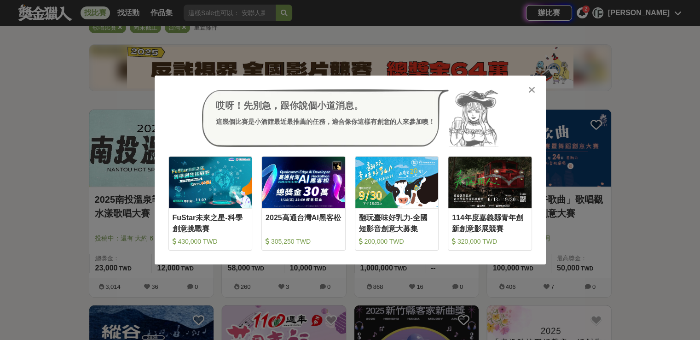
click at [527, 86] on div at bounding box center [531, 89] width 9 height 9
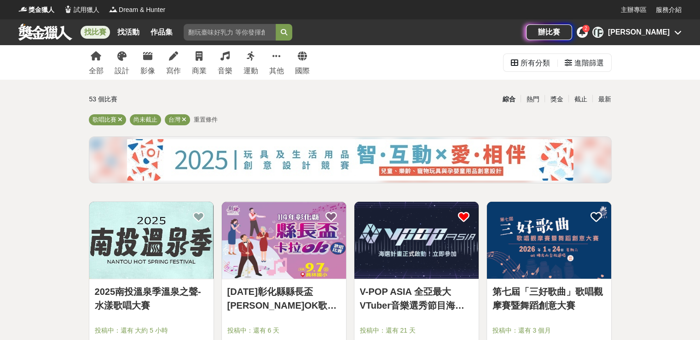
click at [79, 54] on div "全部 設計 影像 寫作 商業 音樂 運動 其他 國際 所有分類 進階篩選" at bounding box center [350, 62] width 700 height 35
click at [91, 59] on icon at bounding box center [96, 56] width 11 height 9
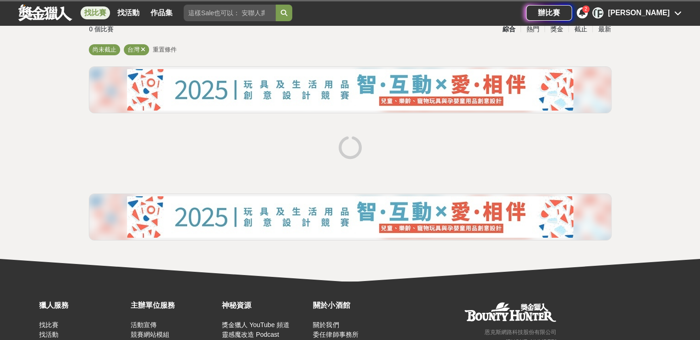
scroll to position [140, 0]
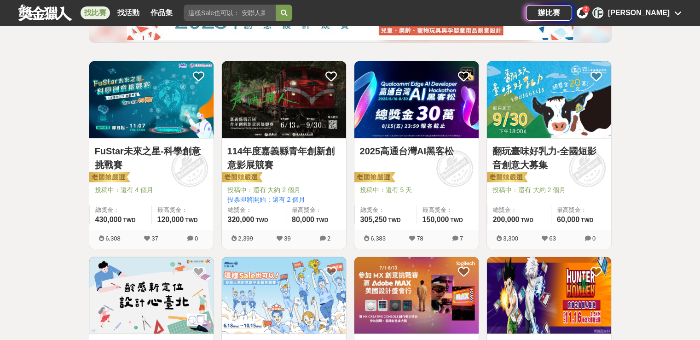
click at [576, 128] on img at bounding box center [549, 99] width 124 height 77
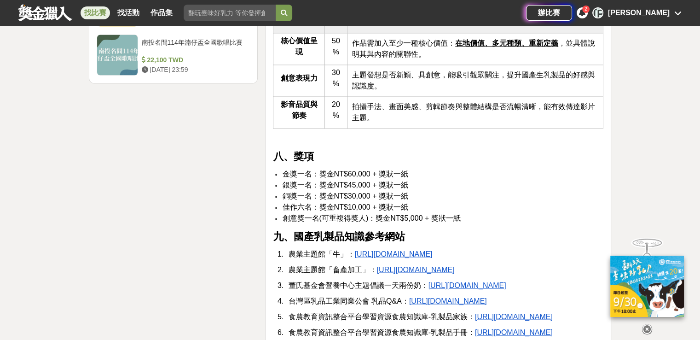
scroll to position [1426, 0]
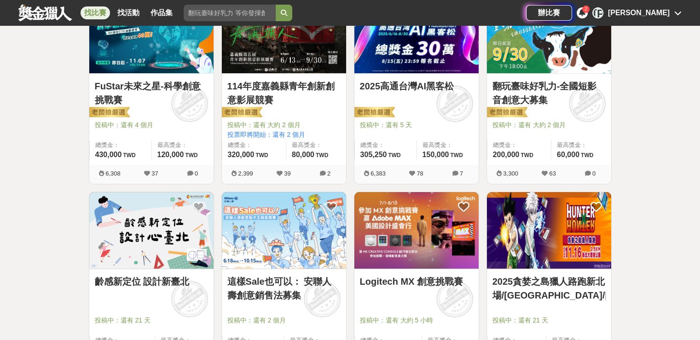
scroll to position [140, 0]
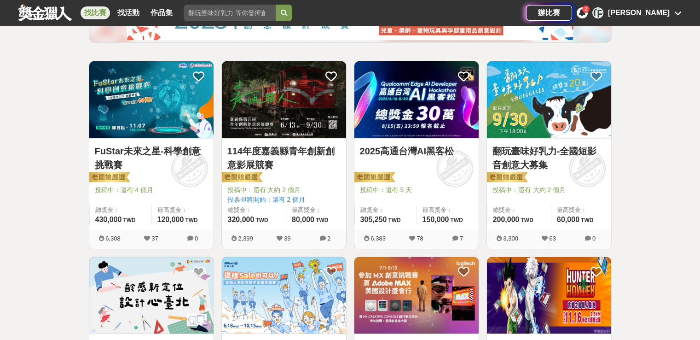
click at [549, 119] on img at bounding box center [549, 99] width 124 height 77
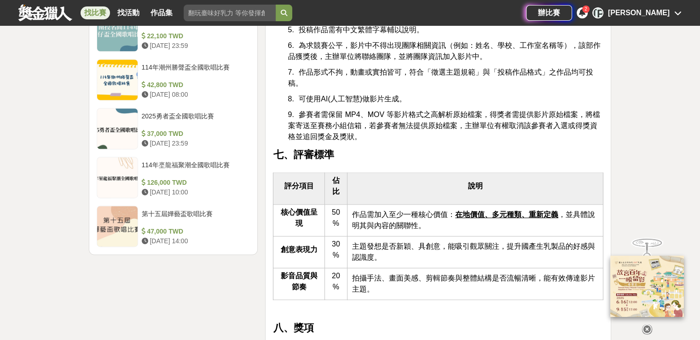
scroll to position [1426, 0]
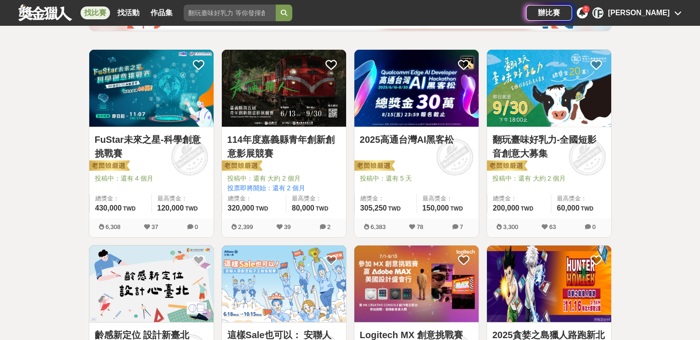
scroll to position [140, 0]
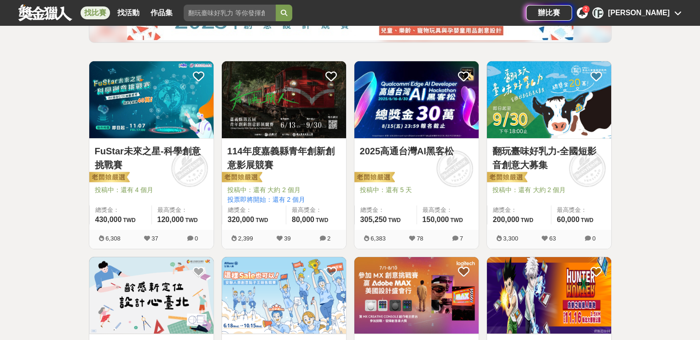
click at [438, 122] on img at bounding box center [416, 99] width 124 height 77
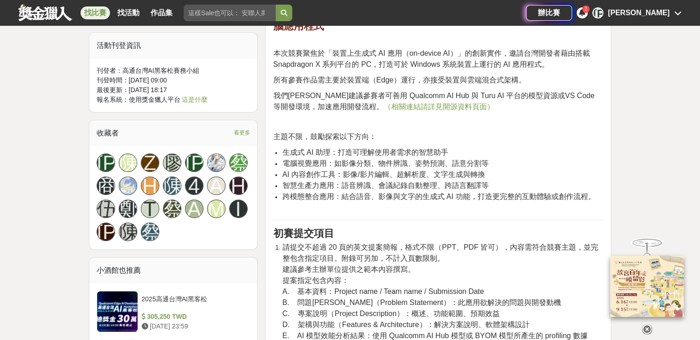
scroll to position [828, 0]
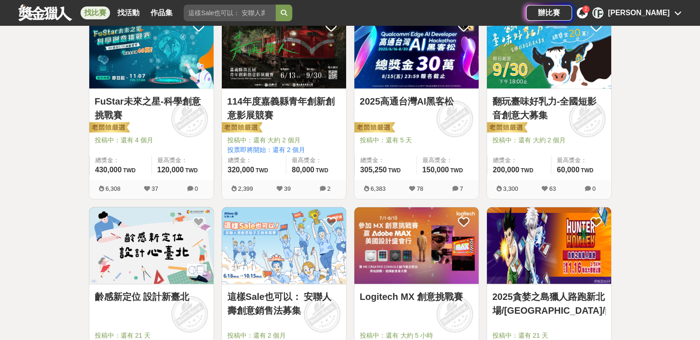
scroll to position [278, 0]
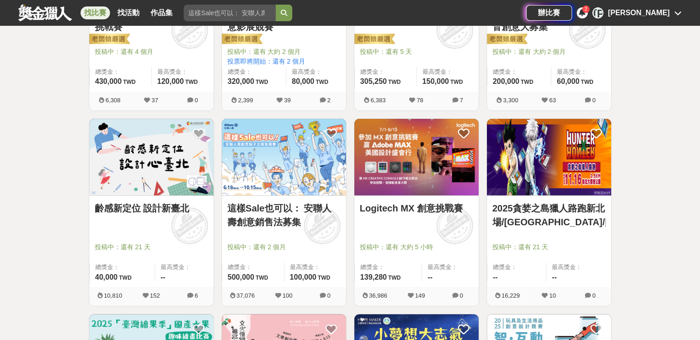
click at [598, 156] on img at bounding box center [549, 157] width 124 height 77
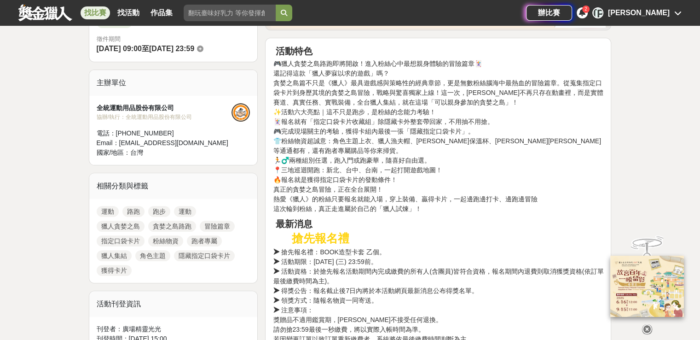
scroll to position [322, 0]
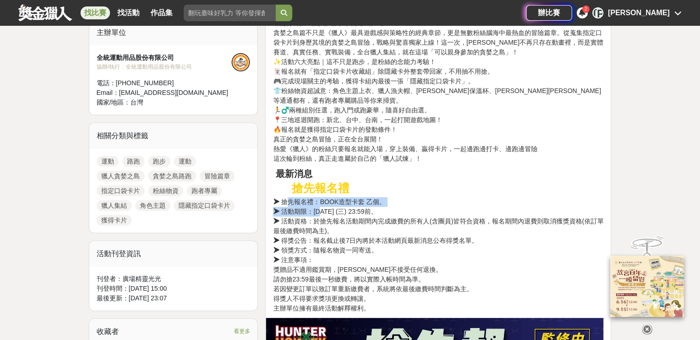
drag, startPoint x: 290, startPoint y: 194, endPoint x: 331, endPoint y: 229, distance: 53.8
click at [331, 229] on p "➤ 搶先報名禮：BOOK造型卡套 乙個。 ➤ 活動期限：2025/07/23 (三) 23:59前。 ➤ 活動資格：於搶先報名活動期間內完成繳費的所有人(含團…" at bounding box center [438, 255] width 330 height 116
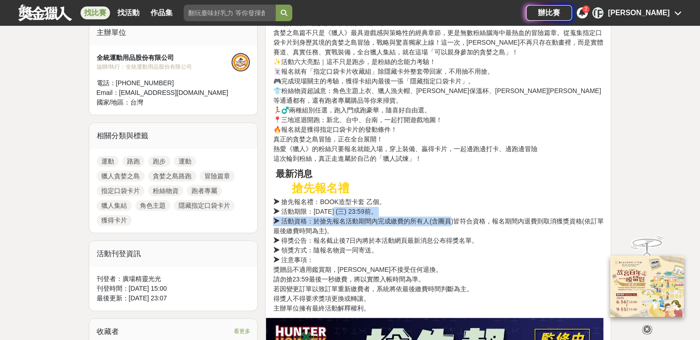
drag, startPoint x: 332, startPoint y: 208, endPoint x: 461, endPoint y: 212, distance: 129.8
click at [452, 217] on p "➤ 搶先報名禮：BOOK造型卡套 乙個。 ➤ 活動期限：2025/07/23 (三) 23:59前。 ➤ 活動資格：於搶先報名活動期間內完成繳費的所有人(含團…" at bounding box center [438, 255] width 330 height 116
click at [461, 212] on p "➤ 搶先報名禮：BOOK造型卡套 乙個。 ➤ 活動期限：2025/07/23 (三) 23:59前。 ➤ 活動資格：於搶先報名活動期間內完成繳費的所有人(含團…" at bounding box center [438, 255] width 330 height 116
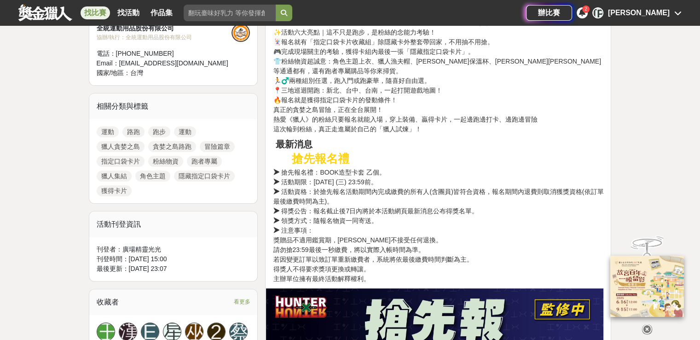
scroll to position [368, 0]
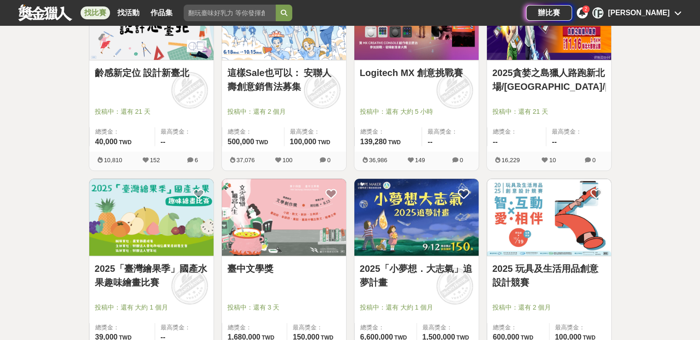
scroll to position [94, 0]
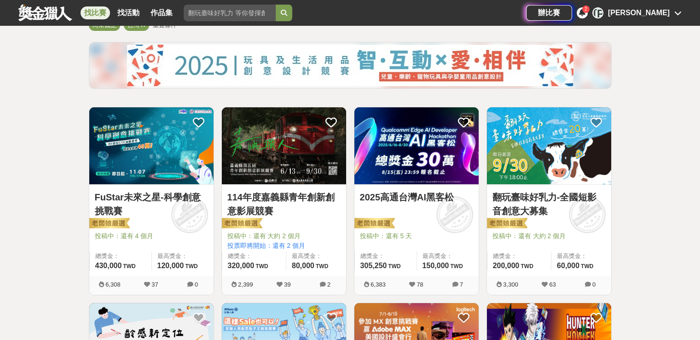
click at [167, 195] on link "FuStar未來之星-科學創意挑戰賽" at bounding box center [151, 204] width 113 height 28
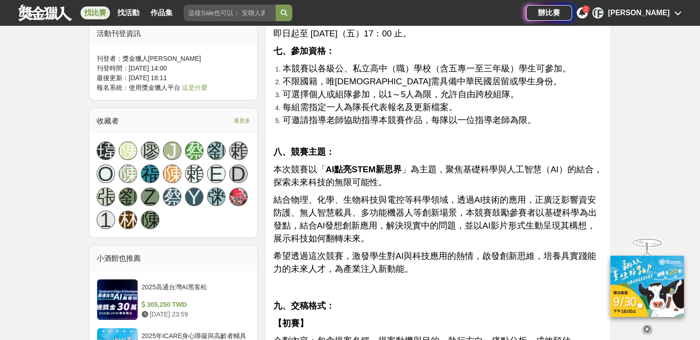
scroll to position [828, 0]
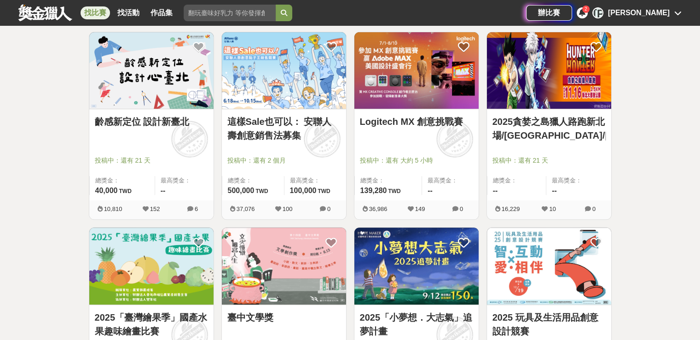
scroll to position [462, 0]
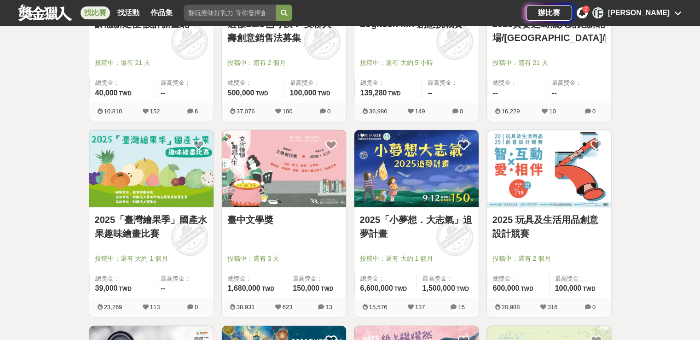
click at [148, 213] on link "2025「臺灣繪果季」國產水果趣味繪畫比賽" at bounding box center [151, 227] width 113 height 28
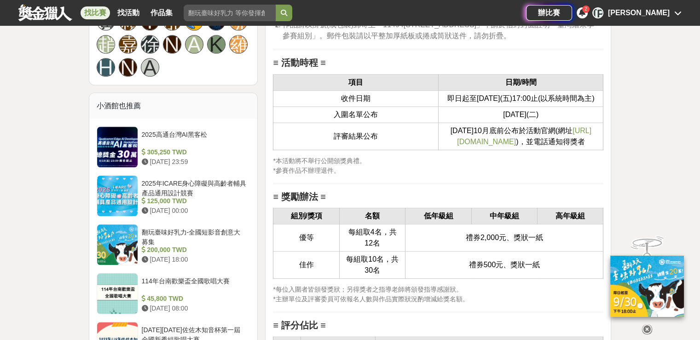
scroll to position [1196, 0]
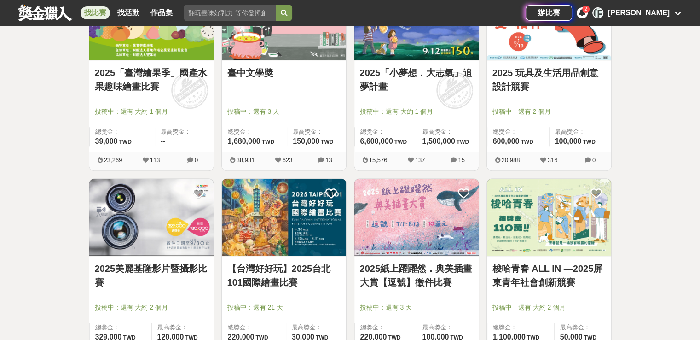
scroll to position [462, 0]
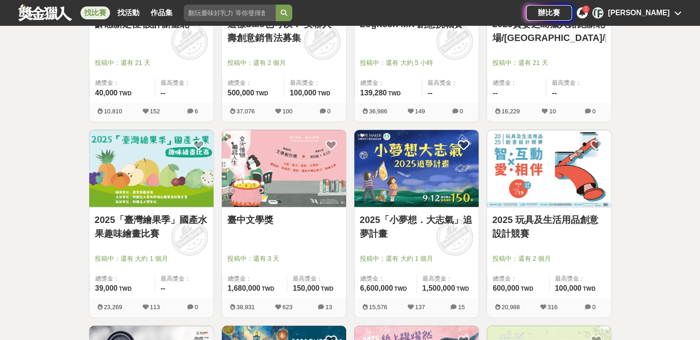
click at [416, 223] on link "2025「小夢想．大志氣」追夢計畫" at bounding box center [416, 227] width 113 height 28
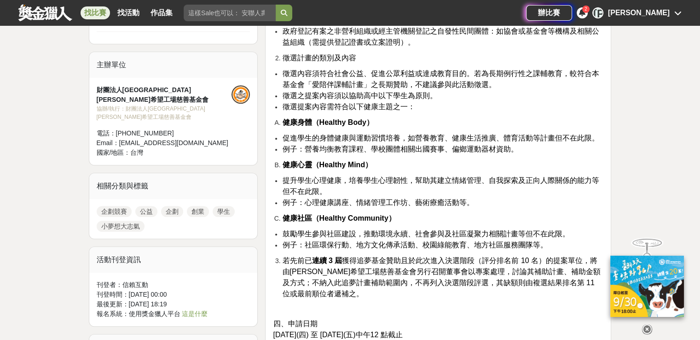
scroll to position [828, 0]
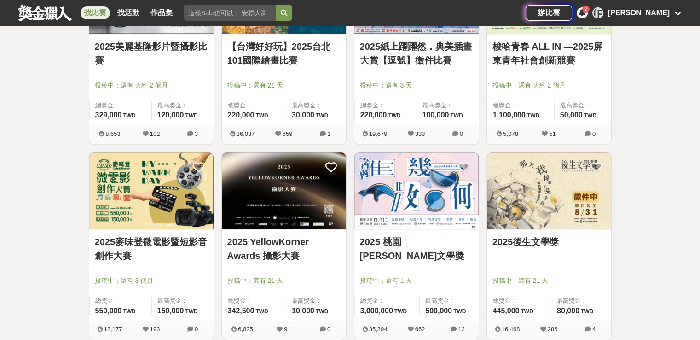
scroll to position [922, 0]
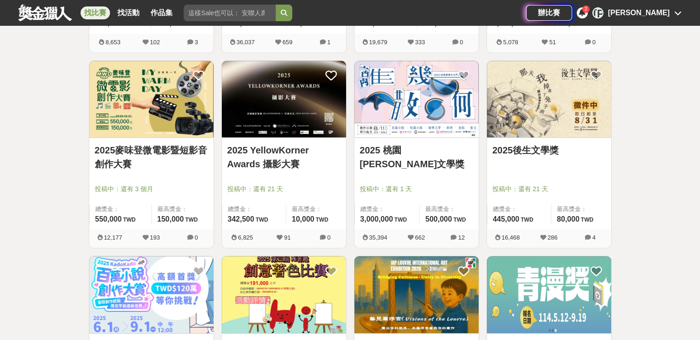
click at [121, 148] on link "2025麥味登微電影暨短影音創作大賽" at bounding box center [151, 157] width 113 height 28
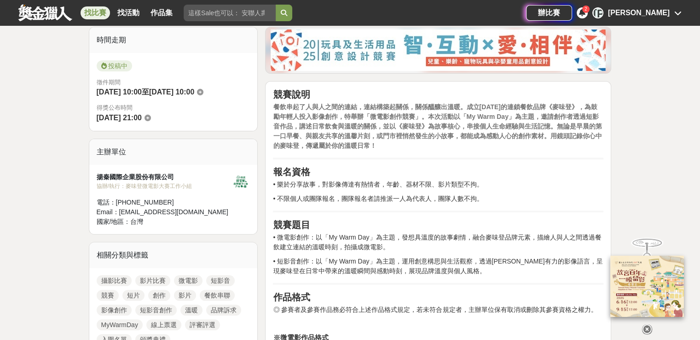
scroll to position [230, 0]
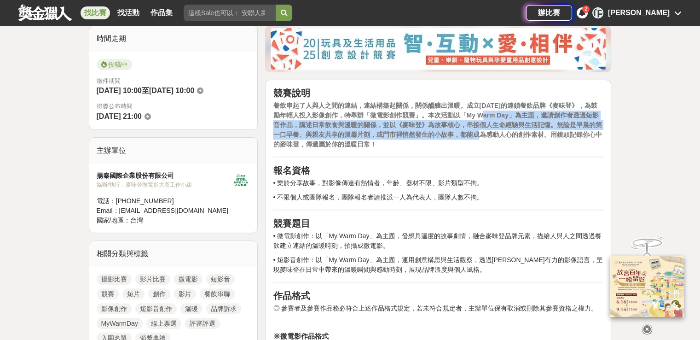
drag, startPoint x: 478, startPoint y: 112, endPoint x: 483, endPoint y: 135, distance: 23.6
click at [483, 135] on strong "餐飲串起了人與人之間的連結，連結構築起關係，關係醞釀出溫暖。成立39年的連鎖餐飲品牌《麥味登》，為鼓勵年輕人投入影像創作，特舉辦「微電影創作競賽」。本次活動以…" at bounding box center [437, 125] width 328 height 46
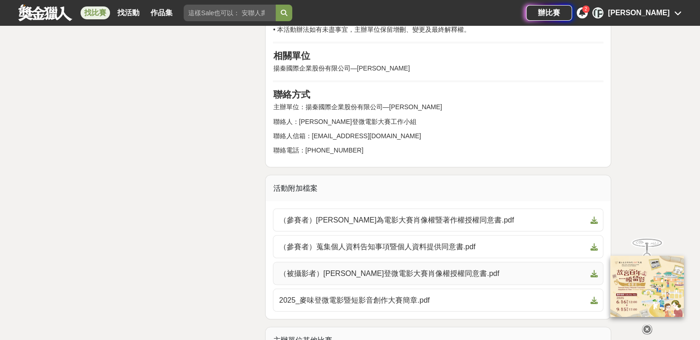
scroll to position [1702, 0]
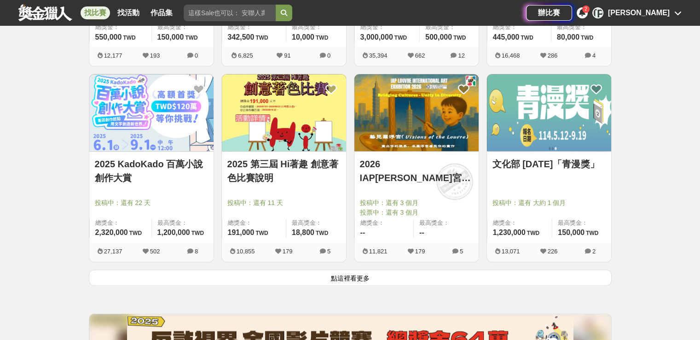
scroll to position [1106, 0]
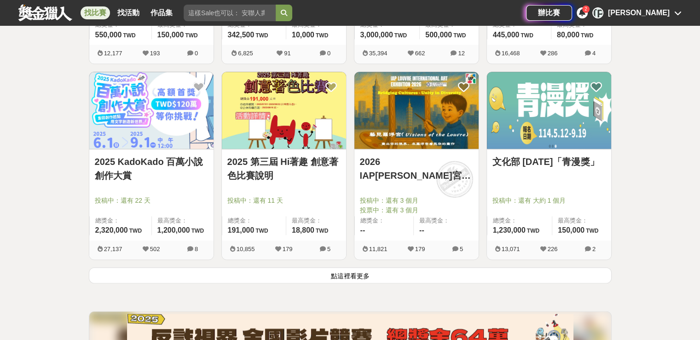
click at [401, 275] on button "點這裡看更多" at bounding box center [350, 275] width 523 height 16
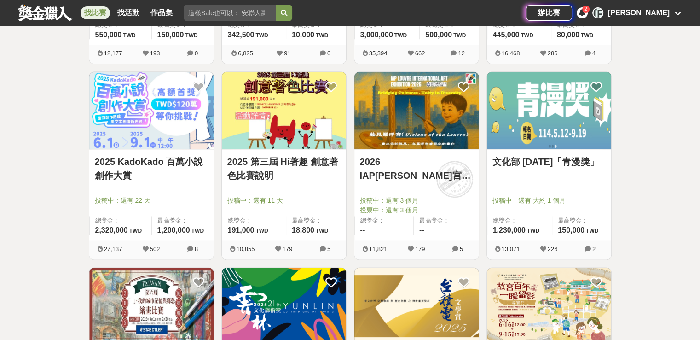
scroll to position [1291, 0]
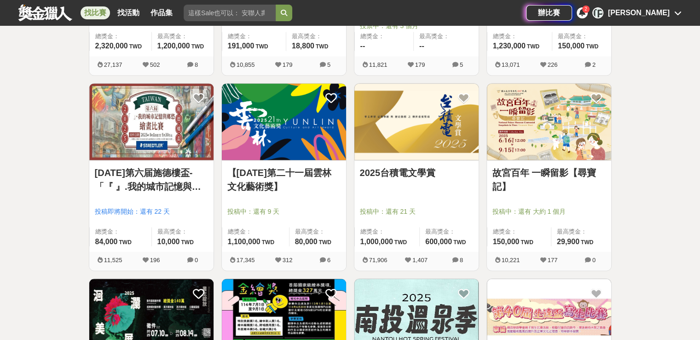
click at [677, 231] on div "全部 設計 影像 寫作 商業 音樂 運動 其他 國際 所有分類 進階篩選 858 個比賽 綜合 熱門 獎金 截止 最新 尚未截止 台灣 重置條件 FuStar…" at bounding box center [350, 71] width 700 height 2632
click at [417, 173] on link "2025台積電文學賞" at bounding box center [416, 173] width 113 height 14
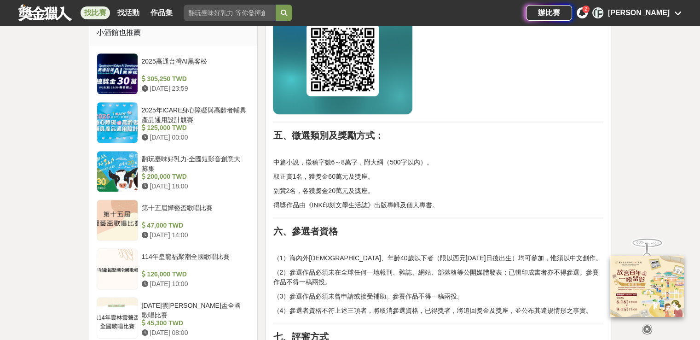
scroll to position [828, 0]
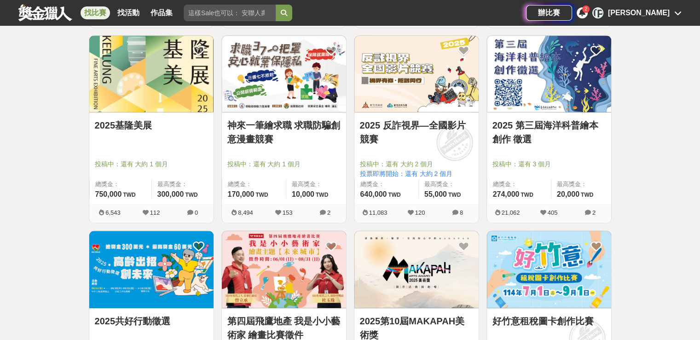
scroll to position [1981, 0]
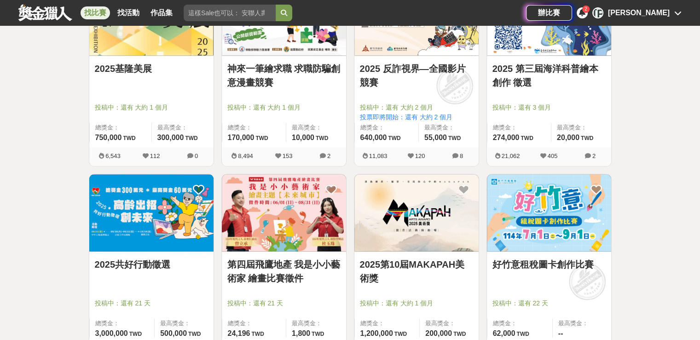
click at [230, 67] on link "神來一筆繪求職 求職防騙創意漫畫競賽" at bounding box center [283, 76] width 113 height 28
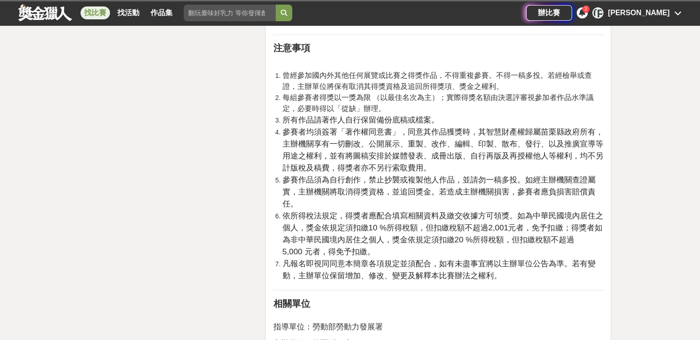
scroll to position [1472, 0]
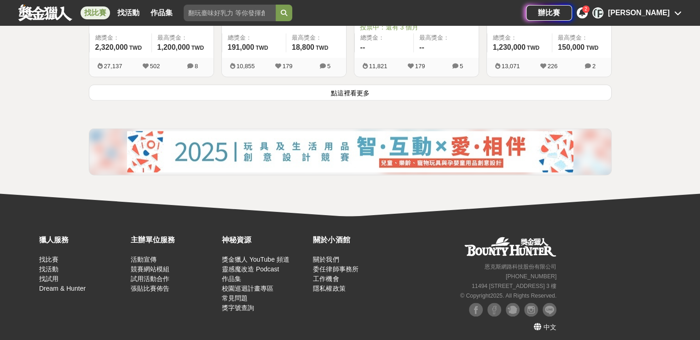
scroll to position [1293, 0]
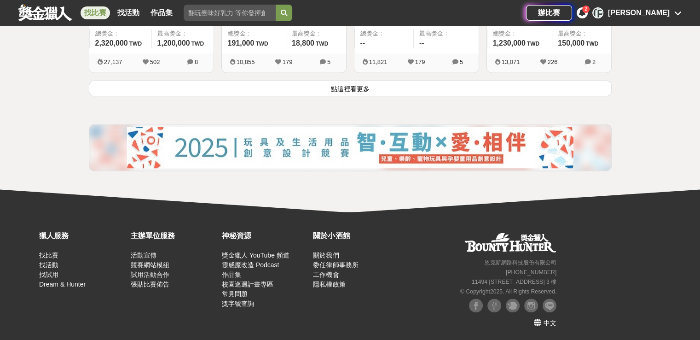
click at [380, 94] on button "點這裡看更多" at bounding box center [350, 88] width 523 height 16
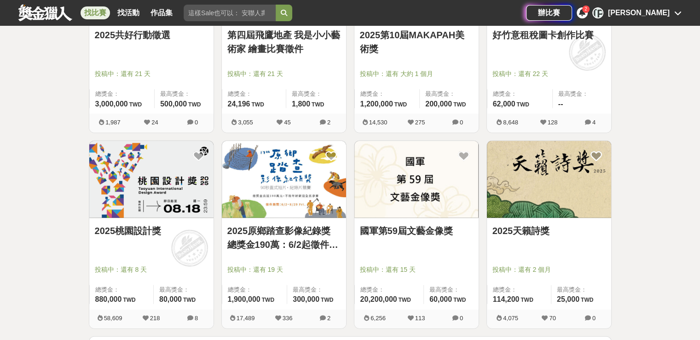
scroll to position [2278, 0]
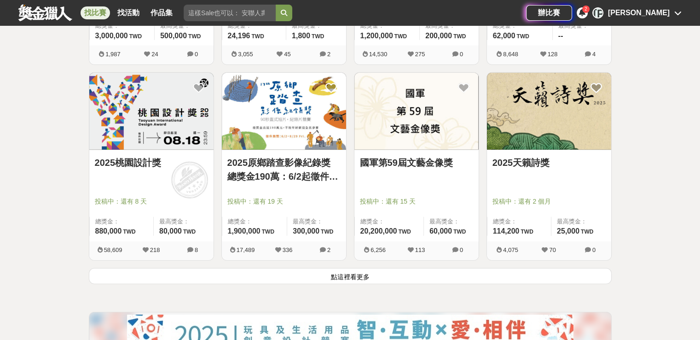
click at [449, 272] on button "點這裡看更多" at bounding box center [350, 276] width 523 height 16
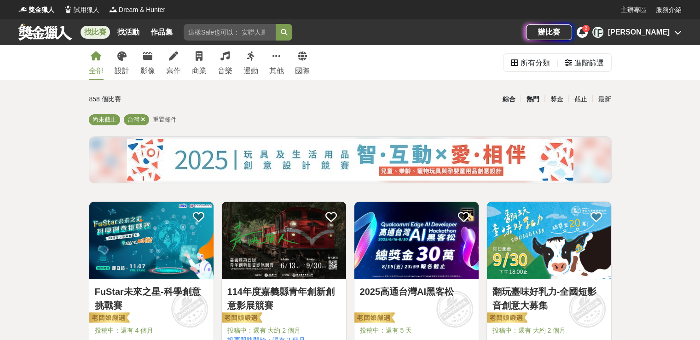
click at [537, 98] on div "熱門" at bounding box center [532, 99] width 24 height 16
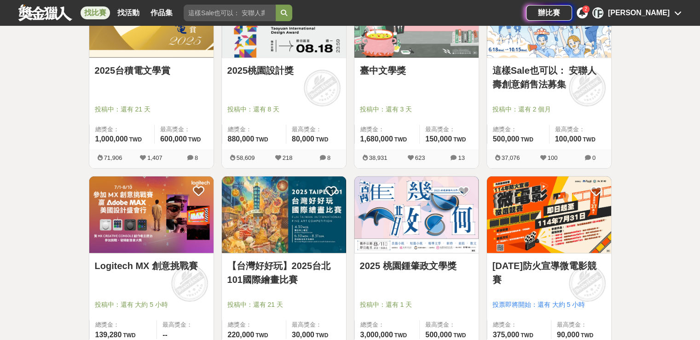
scroll to position [322, 0]
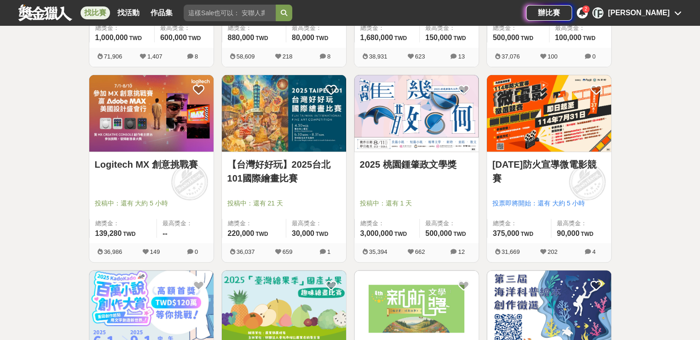
click at [149, 159] on link "Logitech MX 創意挑戰賽" at bounding box center [151, 164] width 113 height 14
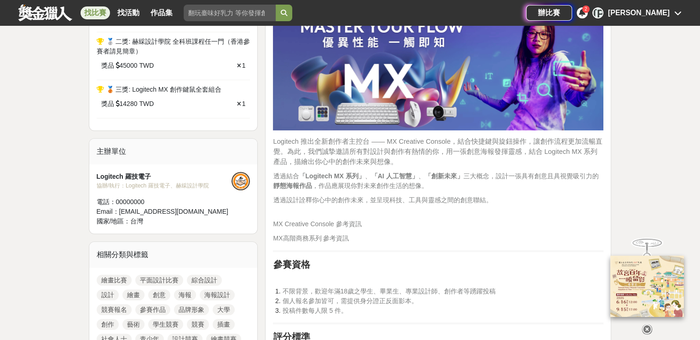
scroll to position [322, 0]
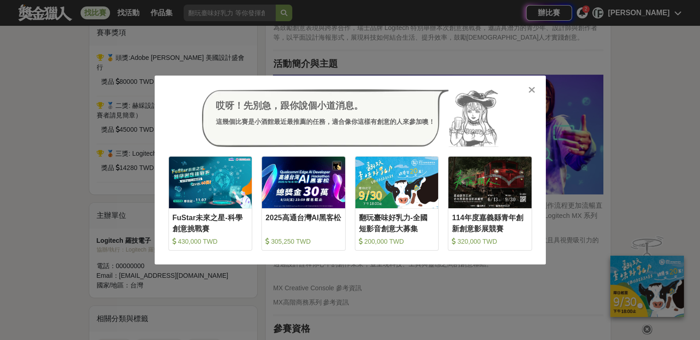
click at [534, 88] on icon at bounding box center [531, 89] width 7 height 9
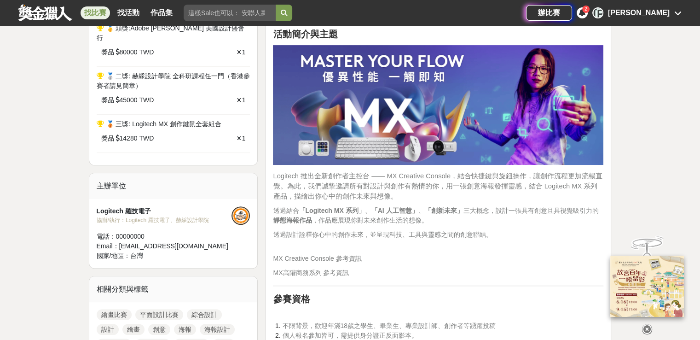
scroll to position [368, 0]
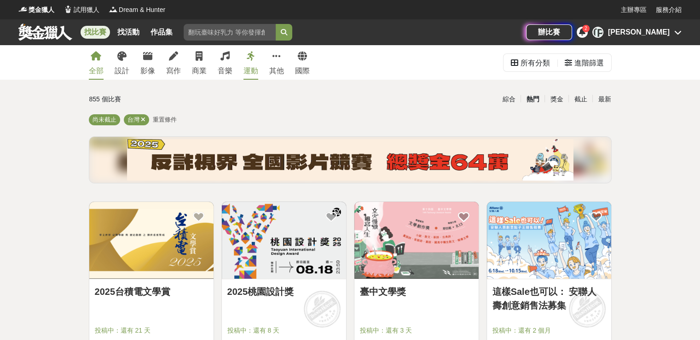
click at [253, 72] on div "運動" at bounding box center [250, 70] width 15 height 11
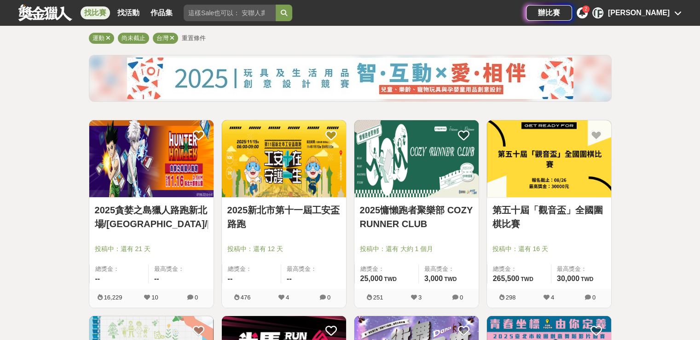
scroll to position [92, 0]
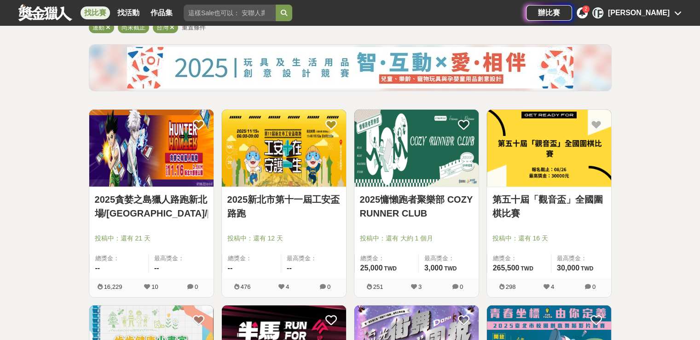
click at [157, 179] on img at bounding box center [151, 147] width 124 height 77
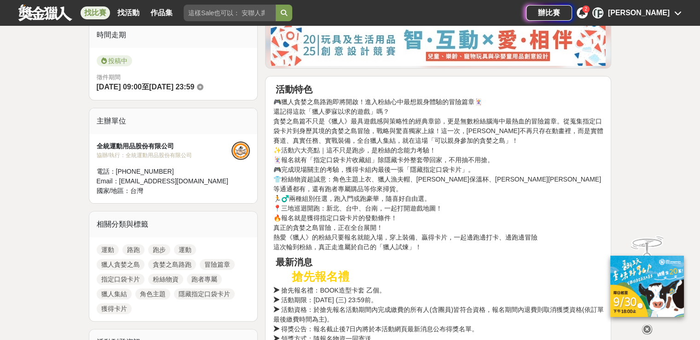
scroll to position [92, 0]
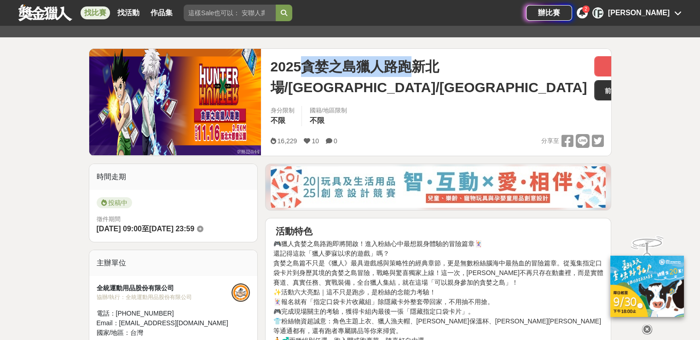
drag, startPoint x: 303, startPoint y: 65, endPoint x: 404, endPoint y: 65, distance: 101.2
click at [413, 65] on span "2025貪婪之島獵人路跑新北場/[GEOGRAPHIC_DATA]/[GEOGRAPHIC_DATA]" at bounding box center [428, 76] width 317 height 41
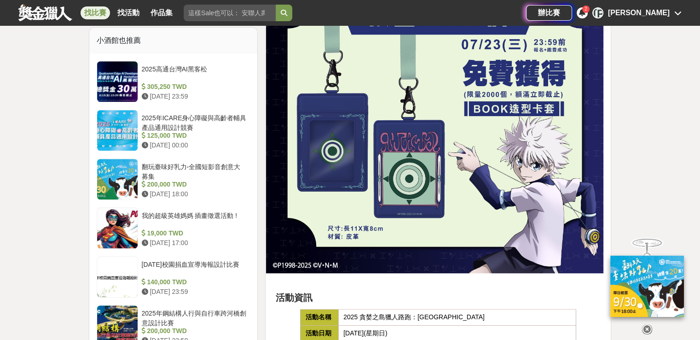
scroll to position [782, 0]
